Goal: Transaction & Acquisition: Purchase product/service

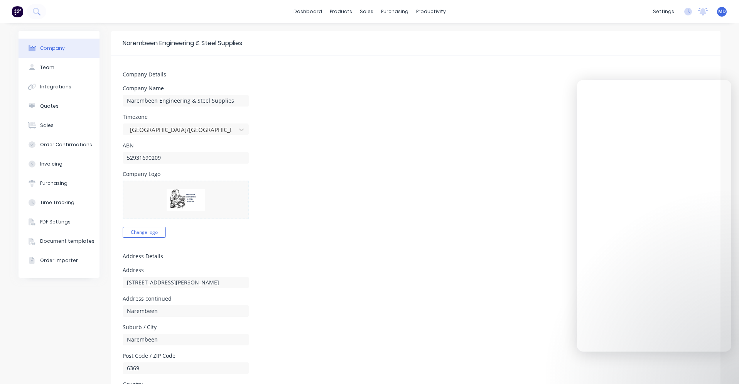
select select "AU"
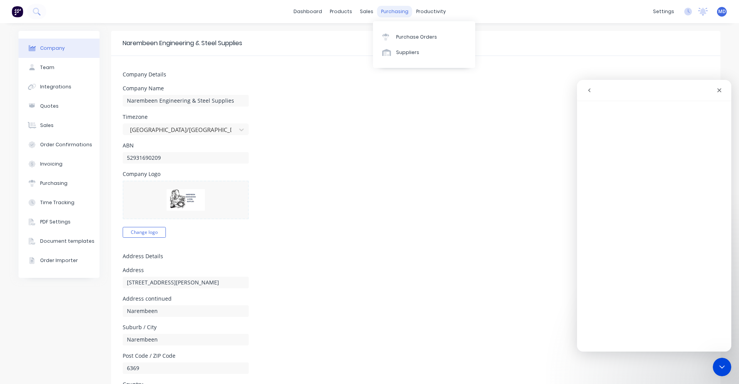
click at [396, 10] on div "purchasing" at bounding box center [394, 12] width 35 height 12
click at [400, 35] on div "Purchase Orders" at bounding box center [416, 37] width 41 height 7
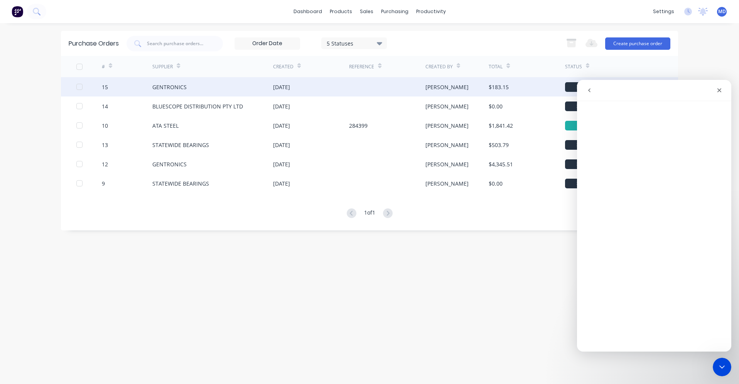
click at [209, 88] on div "GENTRONICS" at bounding box center [212, 86] width 121 height 19
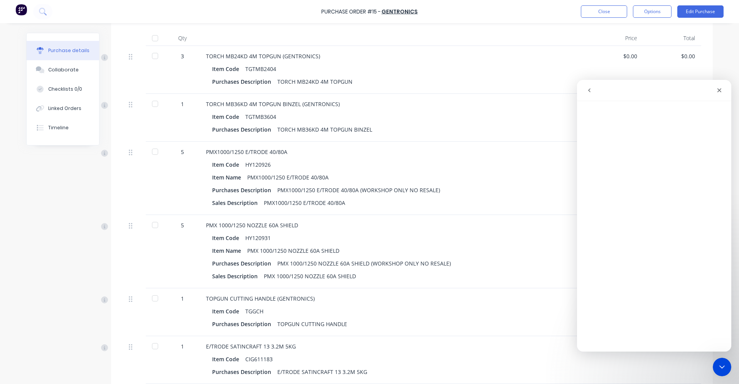
scroll to position [235, 0]
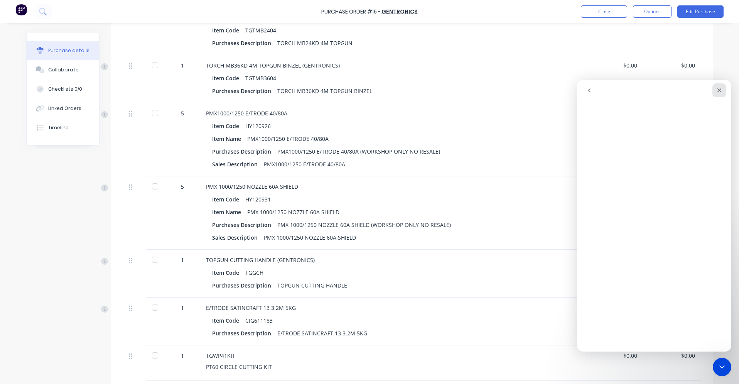
click at [721, 89] on icon "Close" at bounding box center [720, 90] width 4 height 4
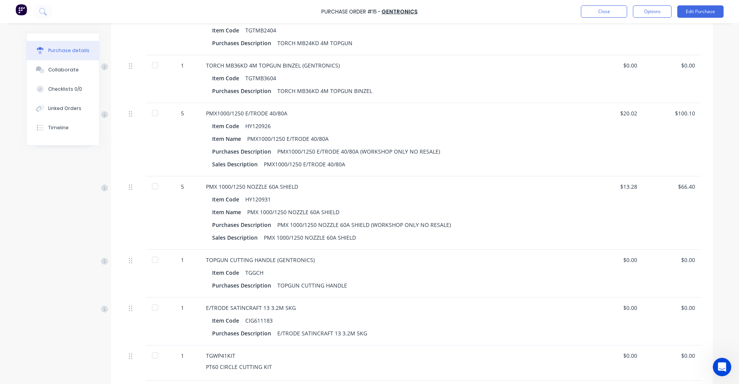
scroll to position [0, 0]
click at [649, 10] on button "Options" at bounding box center [652, 11] width 39 height 12
click at [637, 26] on div "Print / Email" at bounding box center [634, 31] width 59 height 11
click at [628, 64] on div "Without pricing" at bounding box center [634, 62] width 59 height 11
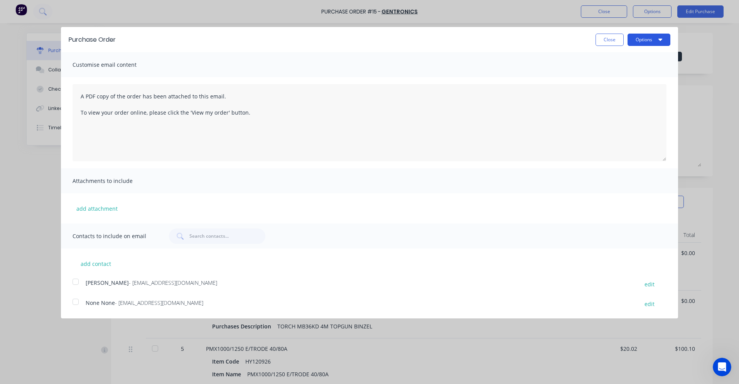
click at [648, 42] on button "Options" at bounding box center [649, 40] width 43 height 12
click at [629, 61] on div "Print" at bounding box center [633, 59] width 59 height 11
click at [614, 37] on button "Close" at bounding box center [610, 40] width 28 height 12
type textarea "x"
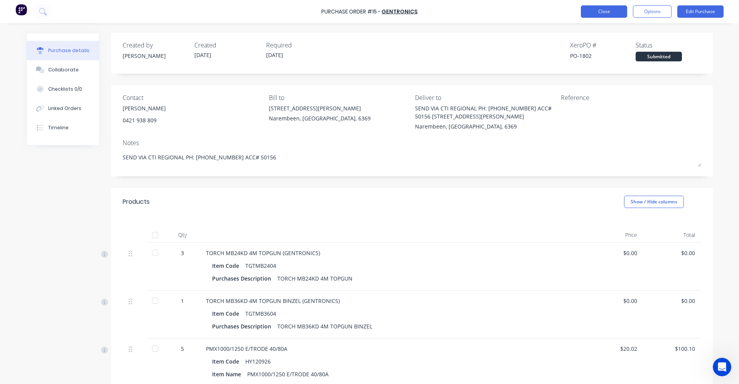
click at [619, 9] on button "Close" at bounding box center [604, 11] width 46 height 12
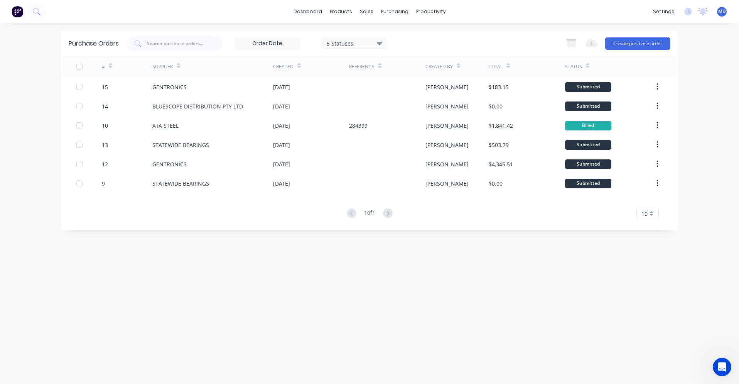
click at [564, 0] on div "dashboard products sales purchasing productivity dashboard products Product Cat…" at bounding box center [369, 11] width 739 height 23
click at [399, 11] on div "purchasing" at bounding box center [394, 12] width 35 height 12
click at [409, 39] on div "Purchase Orders" at bounding box center [419, 37] width 41 height 7
click at [631, 41] on button "Create purchase order" at bounding box center [637, 43] width 65 height 12
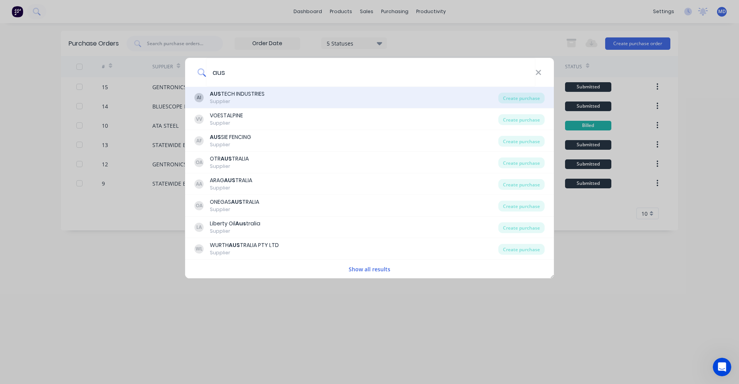
type input "aus"
click at [271, 99] on div "AI AUS TECH INDUSTRIES Supplier" at bounding box center [346, 97] width 304 height 15
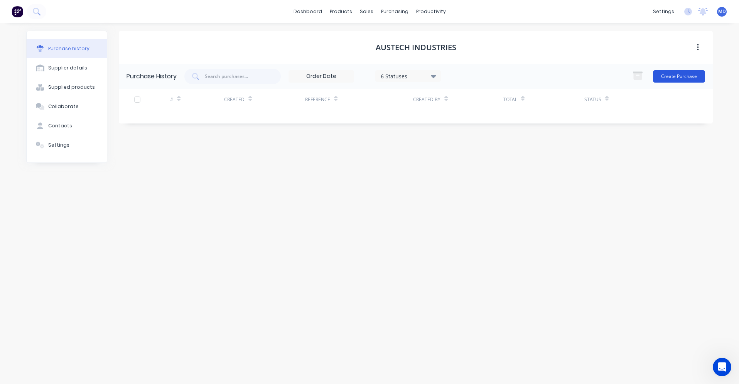
click at [690, 80] on button "Create Purchase" at bounding box center [679, 76] width 52 height 12
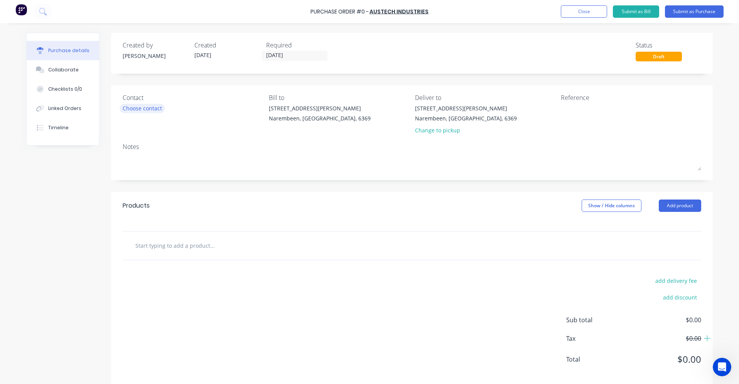
click at [158, 106] on div "Choose contact" at bounding box center [142, 108] width 39 height 8
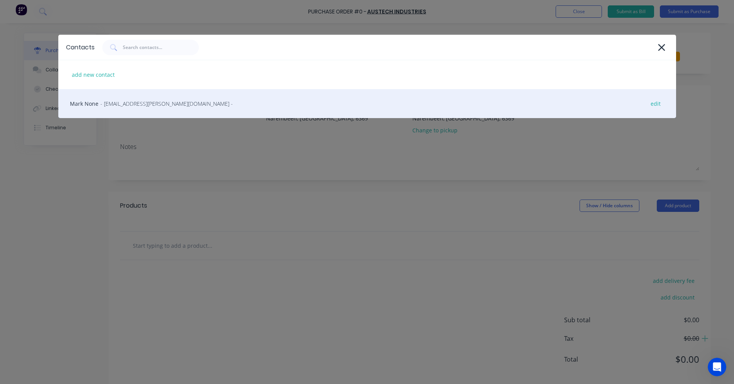
click at [153, 106] on span "- [EMAIL_ADDRESS][PERSON_NAME][DOMAIN_NAME] -" at bounding box center [166, 104] width 132 height 8
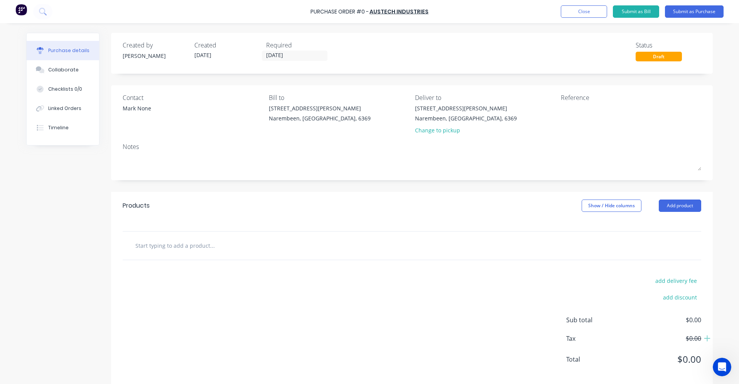
click at [177, 245] on input "text" at bounding box center [212, 245] width 154 height 15
click at [691, 203] on button "Add product" at bounding box center [680, 205] width 42 height 12
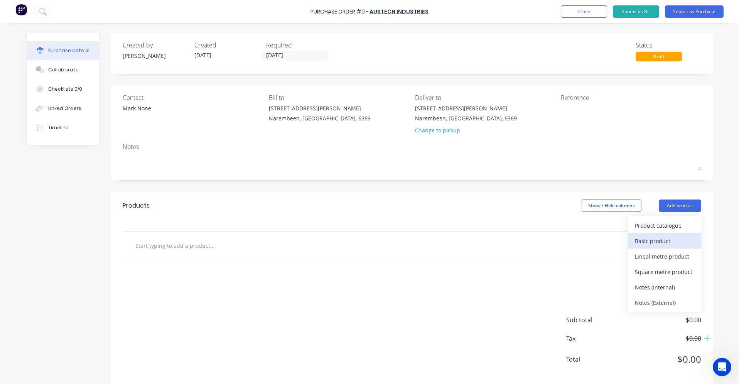
click at [660, 239] on div "Basic product" at bounding box center [664, 240] width 59 height 11
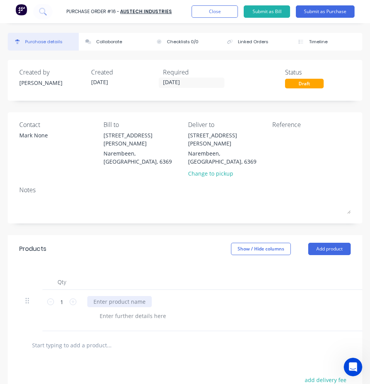
click at [101, 296] on div at bounding box center [119, 301] width 64 height 11
paste div
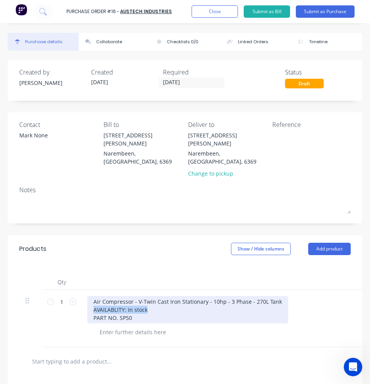
drag, startPoint x: 149, startPoint y: 302, endPoint x: 95, endPoint y: 303, distance: 54.0
click at [95, 303] on div "Air Compressor - V-Twin Cast Iron Stationary - 10hp - 3 Phase - 270L Tank AVAIL…" at bounding box center [187, 309] width 201 height 27
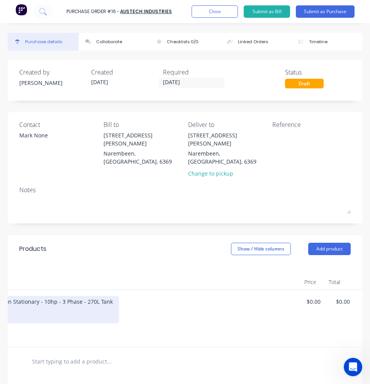
scroll to position [0, 44]
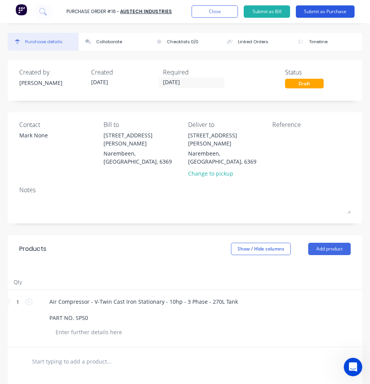
click at [314, 14] on button "Submit as Purchase" at bounding box center [325, 11] width 59 height 12
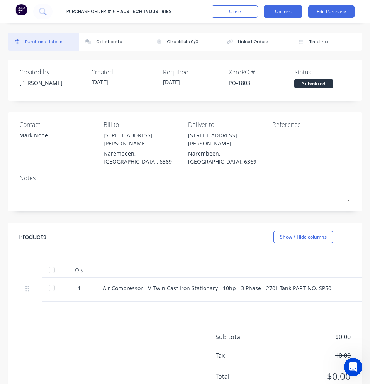
click at [288, 17] on button "Options" at bounding box center [283, 11] width 39 height 12
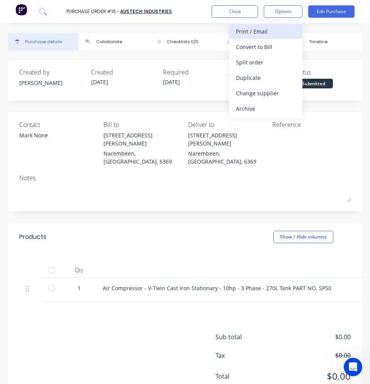
click at [274, 26] on div "Print / Email" at bounding box center [265, 31] width 59 height 11
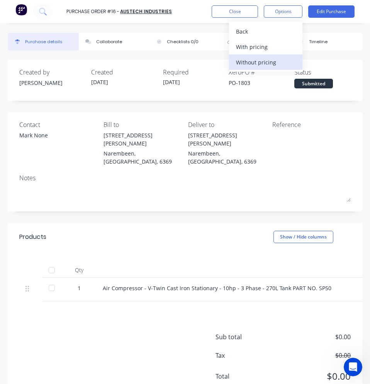
click at [259, 59] on div "Without pricing" at bounding box center [265, 62] width 59 height 11
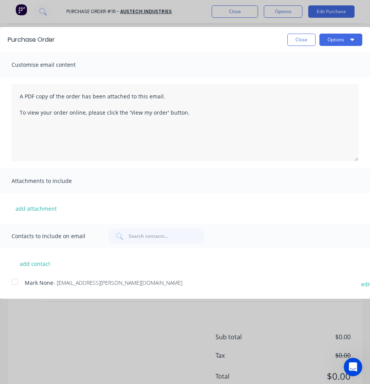
click at [15, 281] on div at bounding box center [14, 281] width 15 height 15
click at [337, 41] on button "Options" at bounding box center [340, 40] width 43 height 12
click at [318, 75] on div "Email" at bounding box center [325, 74] width 59 height 11
